Goal: Obtain resource: Download file/media

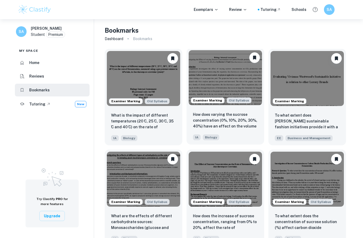
click at [239, 96] on img at bounding box center [225, 77] width 73 height 55
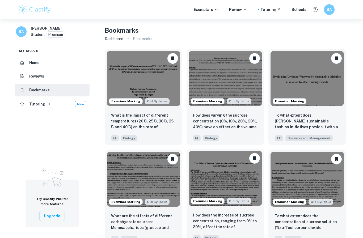
click at [242, 191] on img at bounding box center [225, 178] width 73 height 55
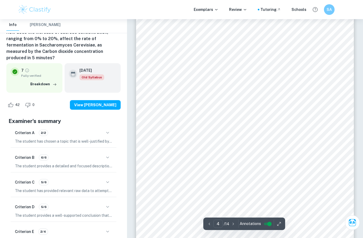
scroll to position [1014, 0]
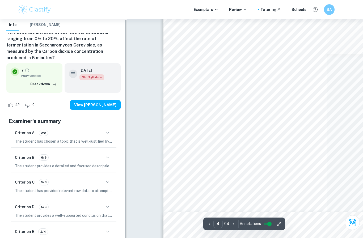
type input "3"
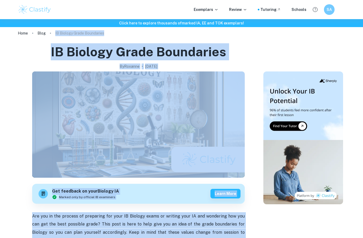
scroll to position [4, 0]
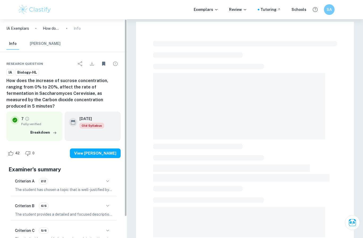
scroll to position [95, 0]
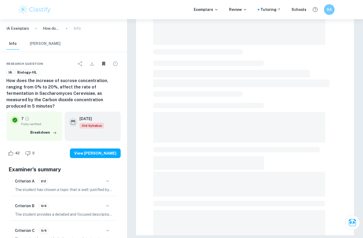
scroll to position [34, 0]
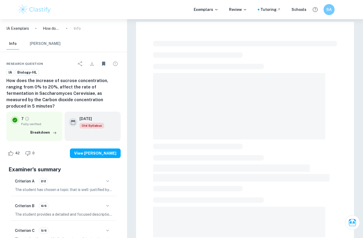
click at [329, 10] on h6 "SA" at bounding box center [329, 10] width 6 height 6
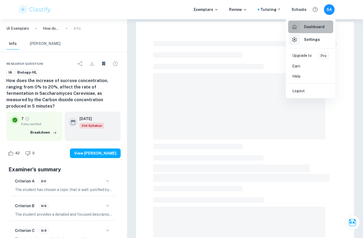
click at [313, 26] on h6 "Dashboard" at bounding box center [314, 27] width 20 height 6
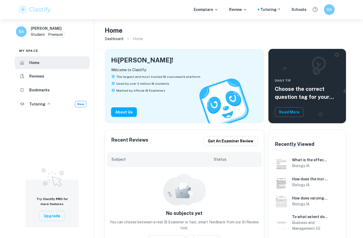
click at [57, 93] on li "Bookmarks" at bounding box center [52, 90] width 75 height 13
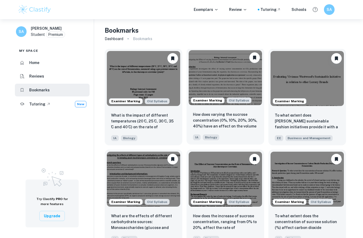
click at [244, 81] on img at bounding box center [225, 77] width 73 height 55
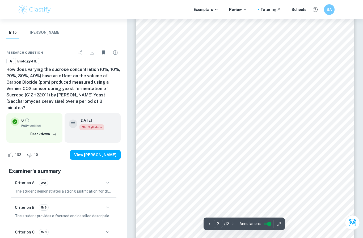
scroll to position [696, 0]
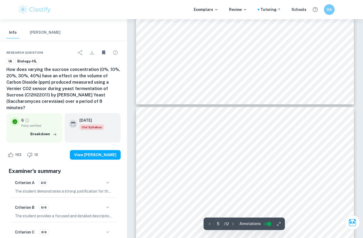
type input "4"
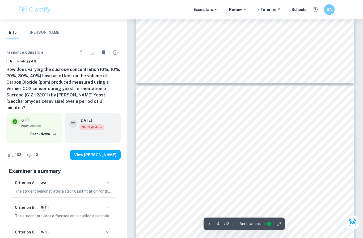
scroll to position [944, 0]
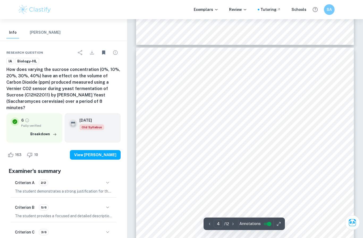
scroll to position [963, 0]
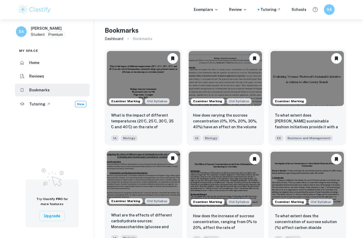
click at [150, 185] on img at bounding box center [143, 178] width 73 height 55
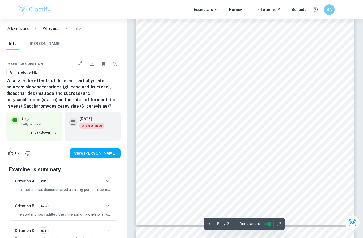
scroll to position [1696, 0]
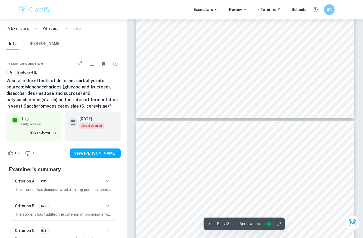
type input "5"
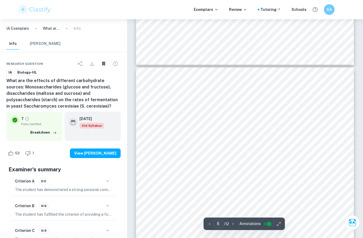
scroll to position [1243, 0]
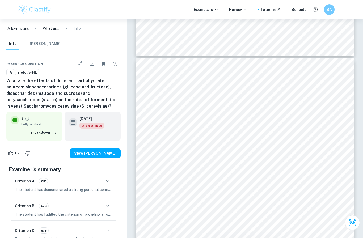
click at [216, 101] on div at bounding box center [245, 213] width 218 height 311
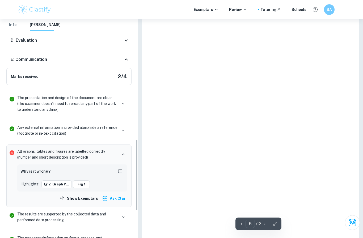
scroll to position [402, 0]
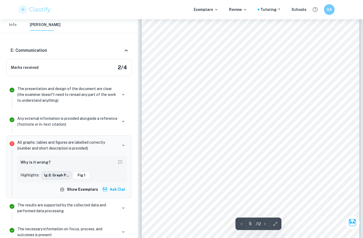
click at [65, 171] on button "ig 2: Graph p..." at bounding box center [56, 175] width 30 height 8
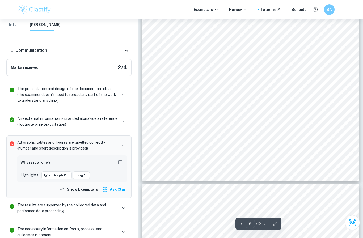
scroll to position [1702, 0]
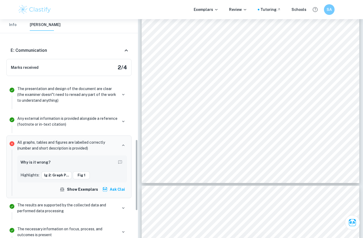
click at [106, 47] on div "E: Communication" at bounding box center [67, 50] width 112 height 6
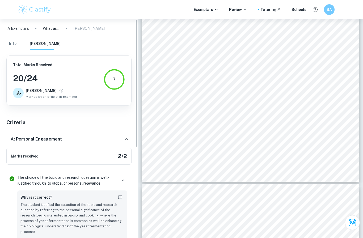
scroll to position [0, 0]
click at [91, 139] on div "A: Personal Engagement" at bounding box center [67, 139] width 112 height 6
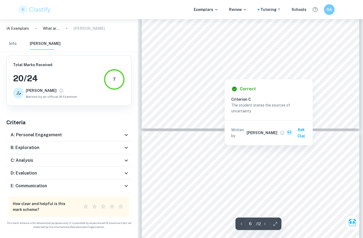
type input "7"
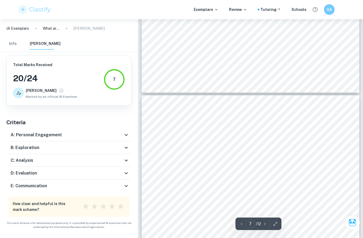
scroll to position [1811, 0]
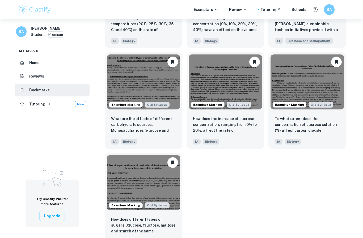
scroll to position [97, 0]
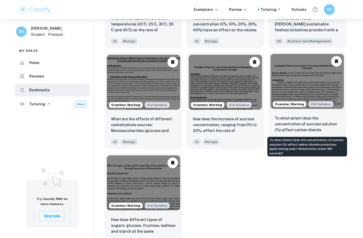
click at [300, 130] on p "To what extent does the concentration of sucrose solution (%) affect carbon dio…" at bounding box center [307, 124] width 65 height 18
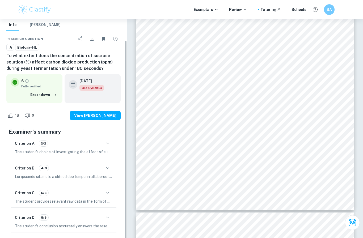
scroll to position [9, 0]
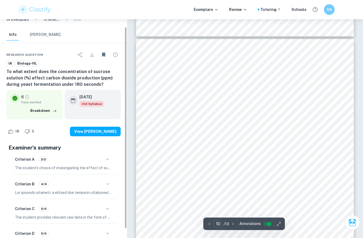
type input "9"
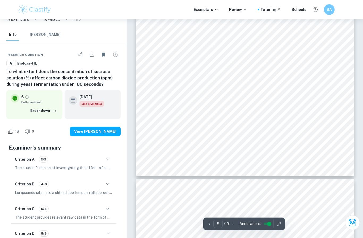
scroll to position [2306, 0]
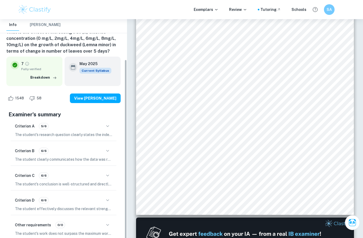
scroll to position [48, 0]
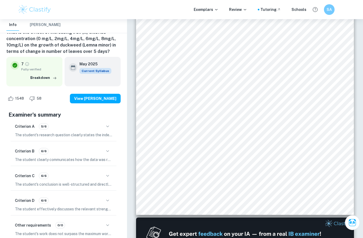
click at [89, 128] on div "Criterion A 5/6" at bounding box center [63, 126] width 97 height 9
click at [105, 134] on p "The student's research question clearly states the independent and dependent va…" at bounding box center [63, 135] width 97 height 6
click at [112, 121] on div "Criterion A 5/6 The student's research question clearly states the independent …" at bounding box center [64, 130] width 106 height 22
click at [109, 125] on icon "button" at bounding box center [107, 126] width 6 height 6
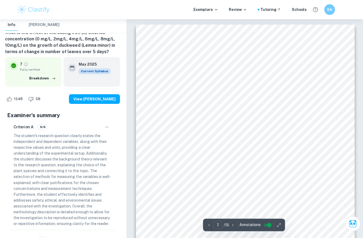
scroll to position [14, 0]
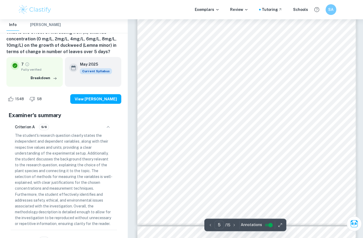
type input "6"
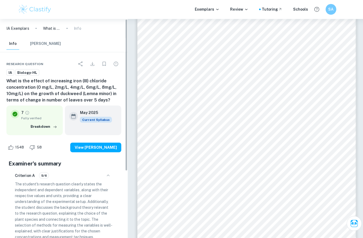
scroll to position [0, 0]
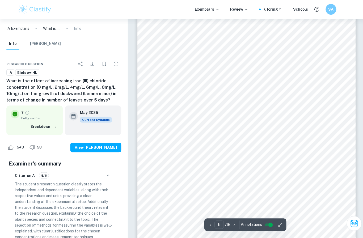
click at [94, 52] on div "Research question IA Biology-HL What is the effect of increasing [MEDICAL_DATA]…" at bounding box center [63, 222] width 127 height 341
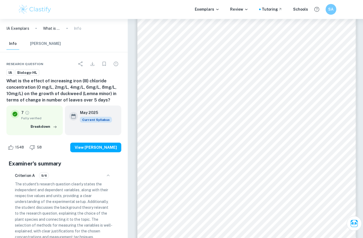
click at [93, 57] on div "Research question IA Biology-HL What is the effect of increasing [MEDICAL_DATA]…" at bounding box center [63, 222] width 127 height 341
click at [93, 61] on icon "Download" at bounding box center [92, 64] width 6 height 6
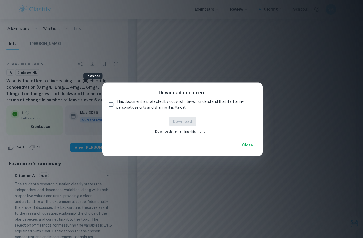
click at [119, 109] on span "This document is protected by copyright laws. I understand that it's for my per…" at bounding box center [183, 104] width 135 height 12
click at [116, 109] on input "This document is protected by copyright laws. I understand that it's for my per…" at bounding box center [110, 104] width 11 height 11
checkbox input "true"
click at [187, 119] on button "Download" at bounding box center [181, 121] width 27 height 10
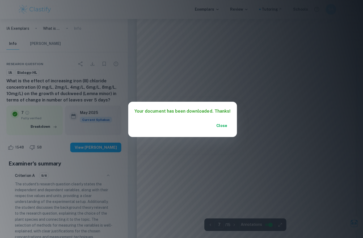
type input "6"
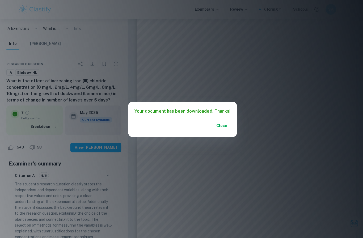
scroll to position [1557, 0]
